Goal: Transaction & Acquisition: Purchase product/service

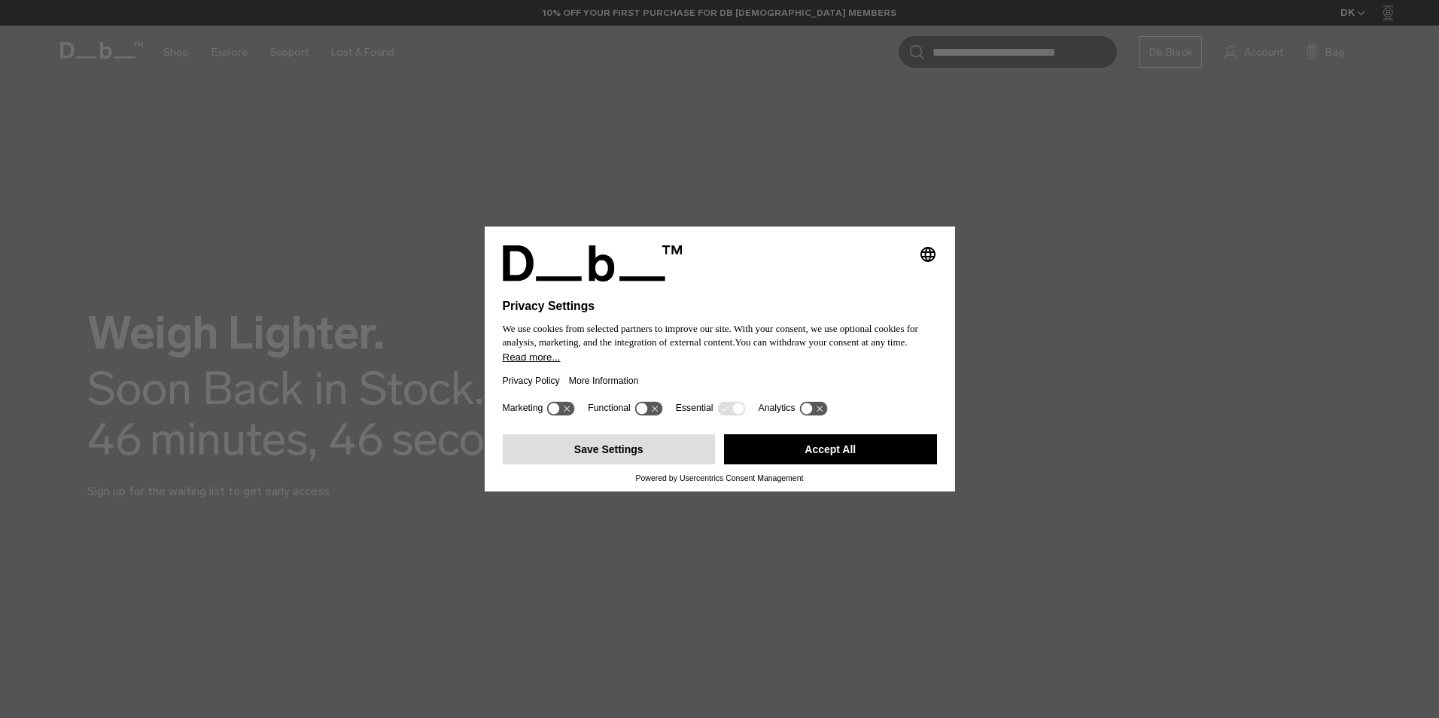
click at [673, 453] on button "Save Settings" at bounding box center [609, 449] width 213 height 30
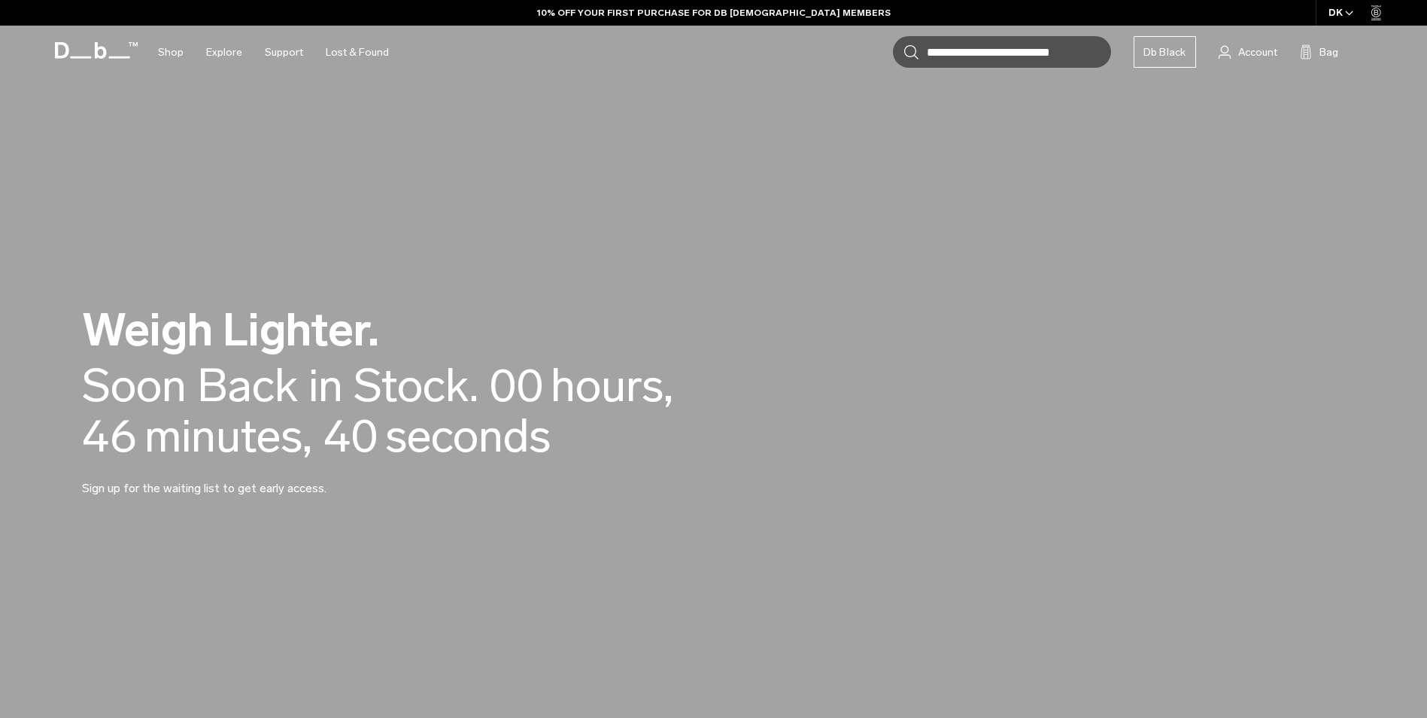
click at [402, 411] on span "seconds" at bounding box center [468, 436] width 166 height 50
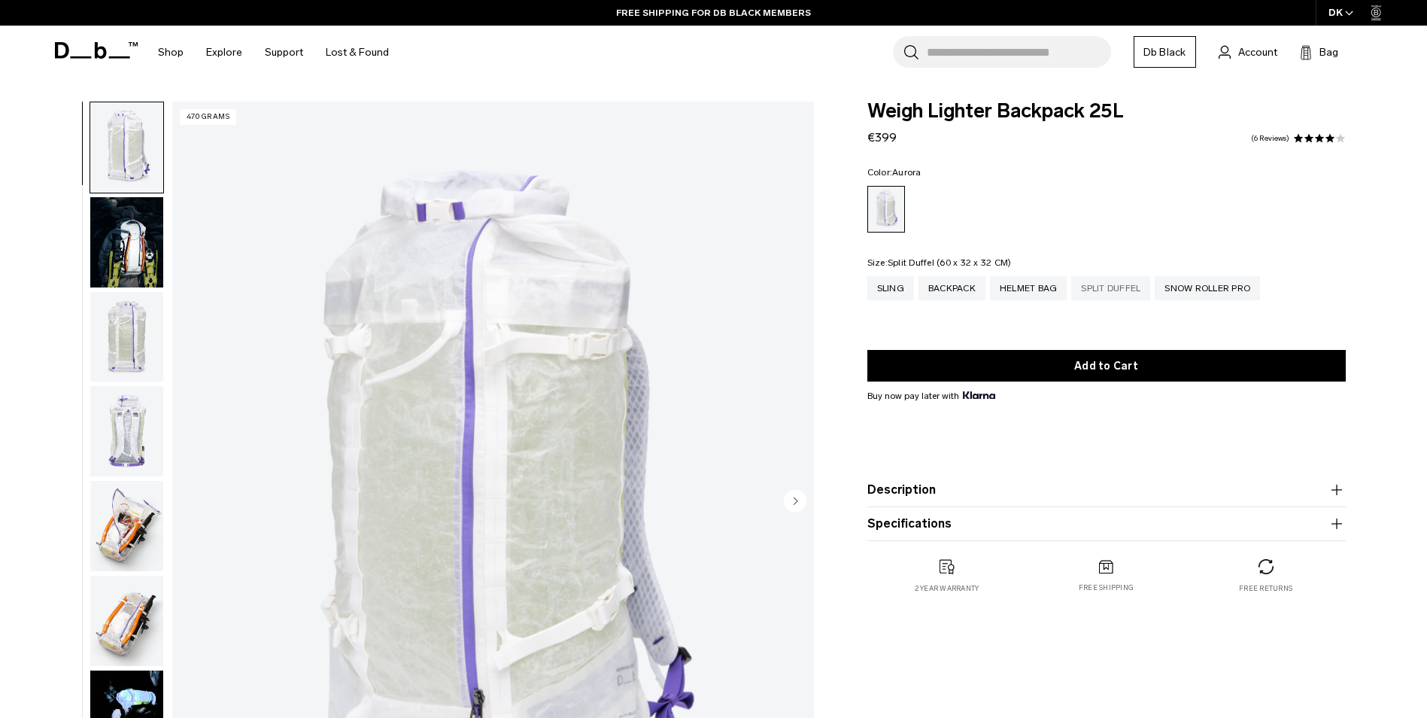
click at [1096, 290] on div "Split Duffel" at bounding box center [1111, 288] width 79 height 24
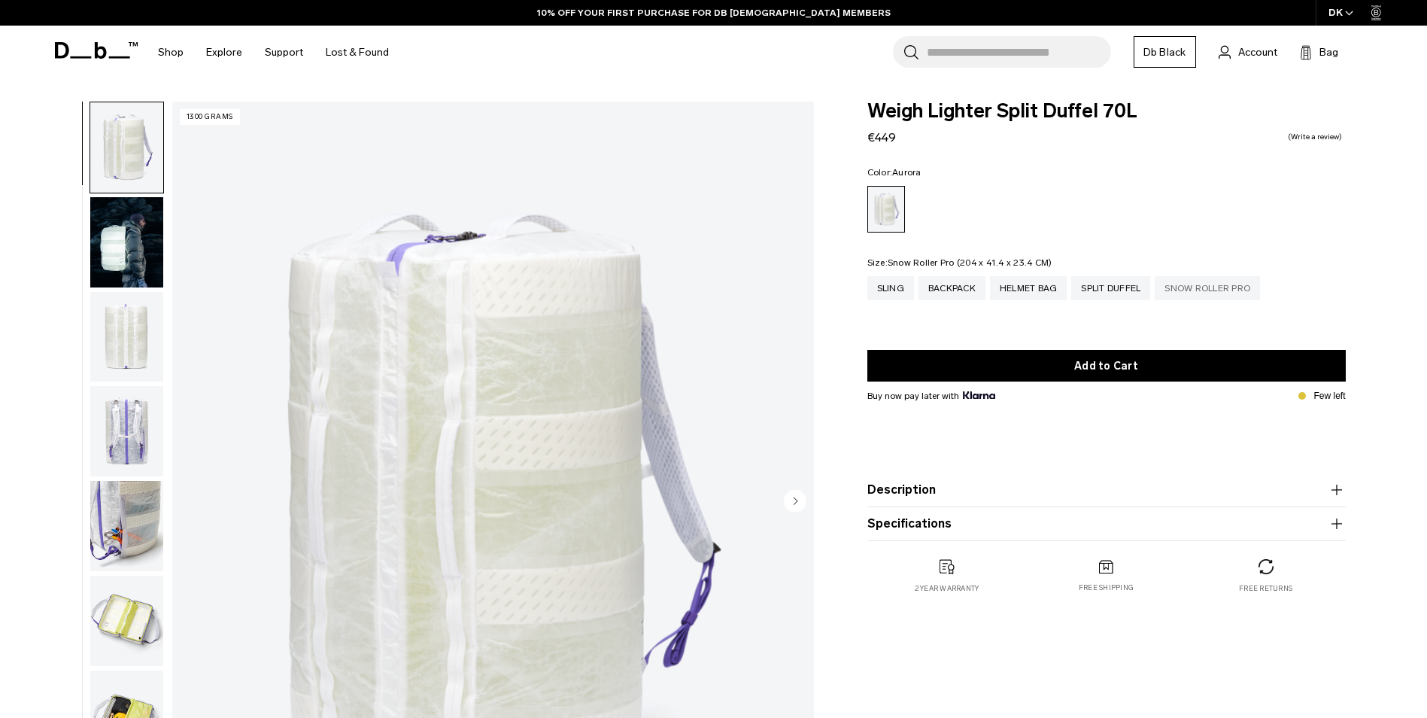
click at [1186, 295] on div "Snow Roller Pro" at bounding box center [1207, 288] width 105 height 24
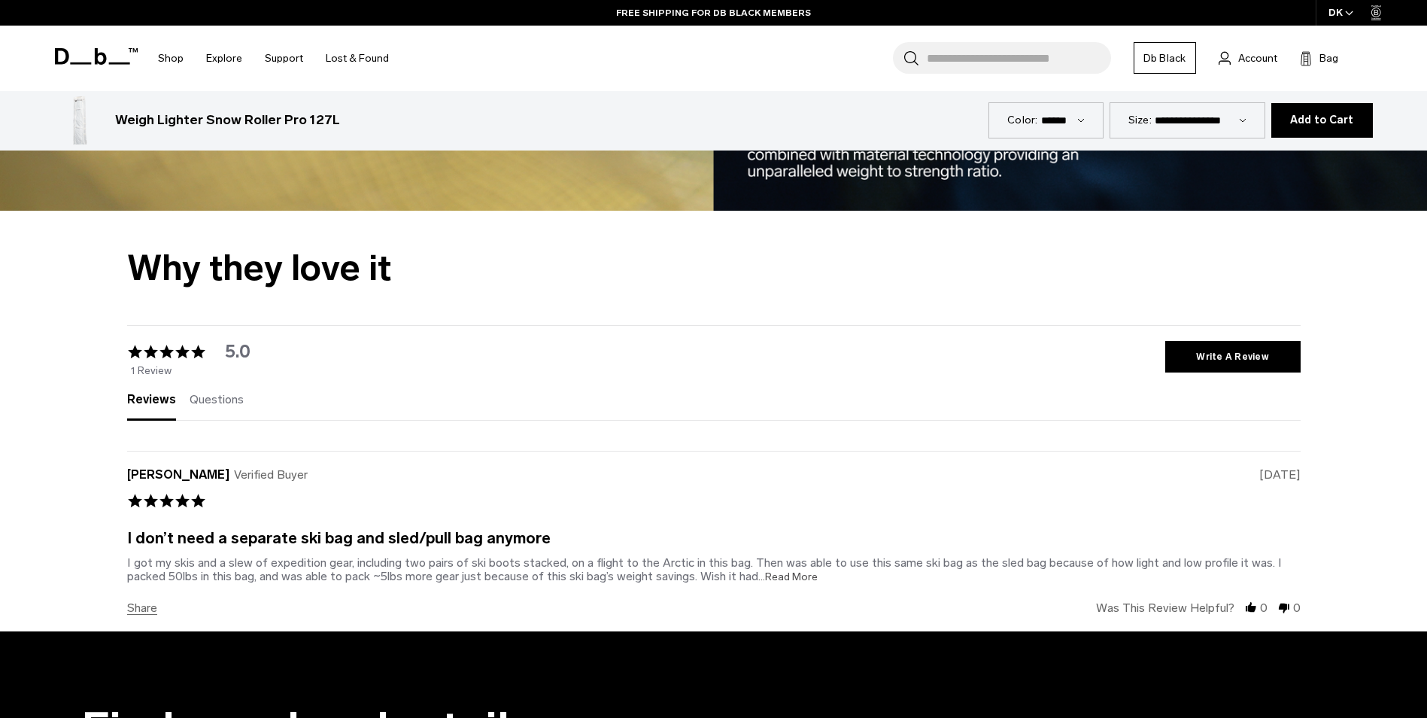
scroll to position [2859, 0]
